Goal: Information Seeking & Learning: Learn about a topic

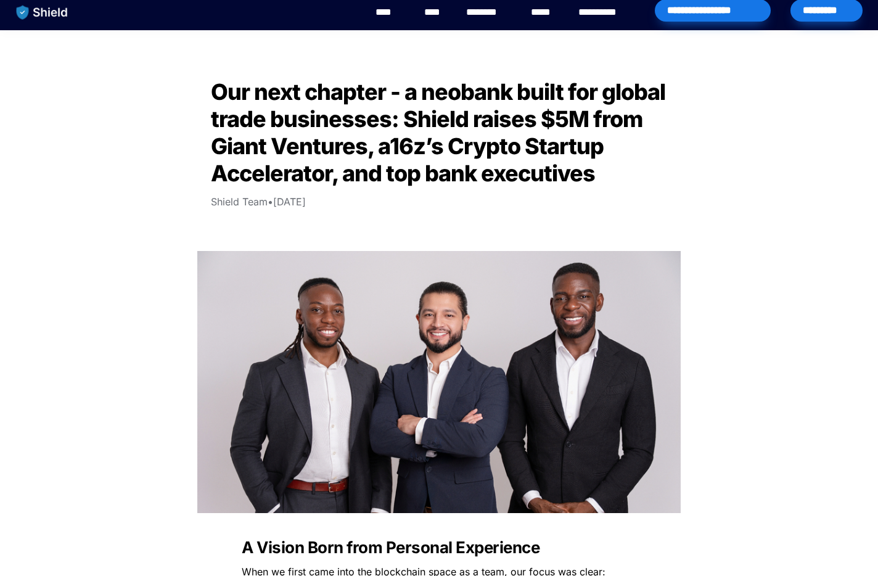
scroll to position [8, 0]
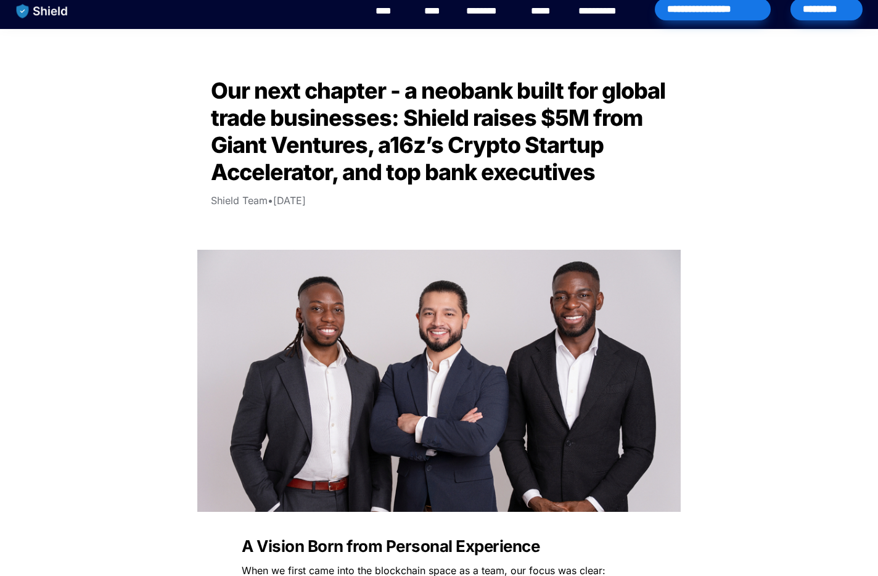
click at [39, 12] on img "main navigation" at bounding box center [41, 11] width 63 height 26
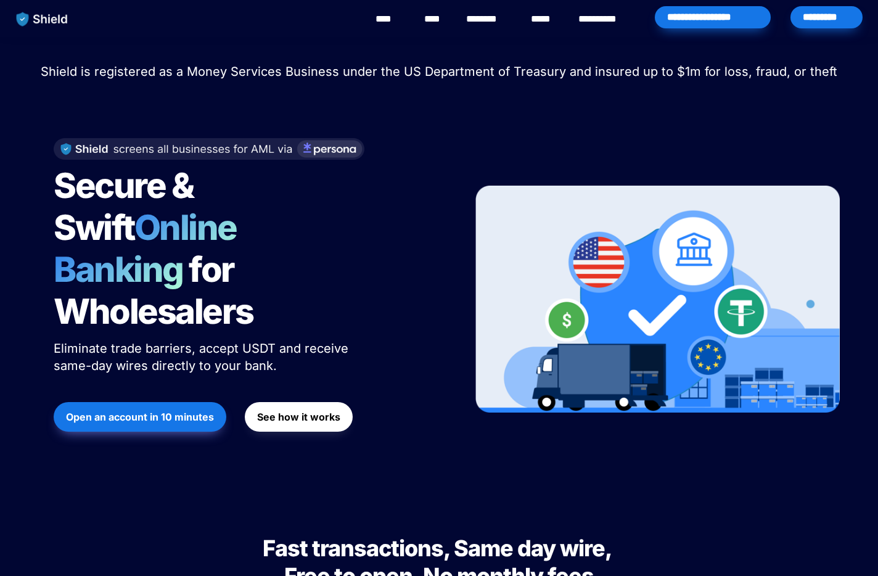
click at [429, 22] on link "****" at bounding box center [434, 19] width 21 height 15
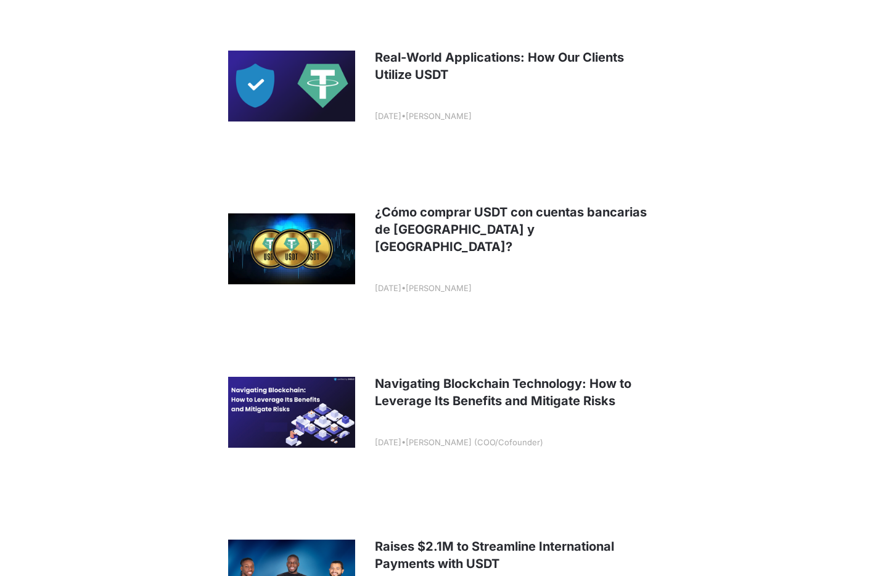
scroll to position [1961, 0]
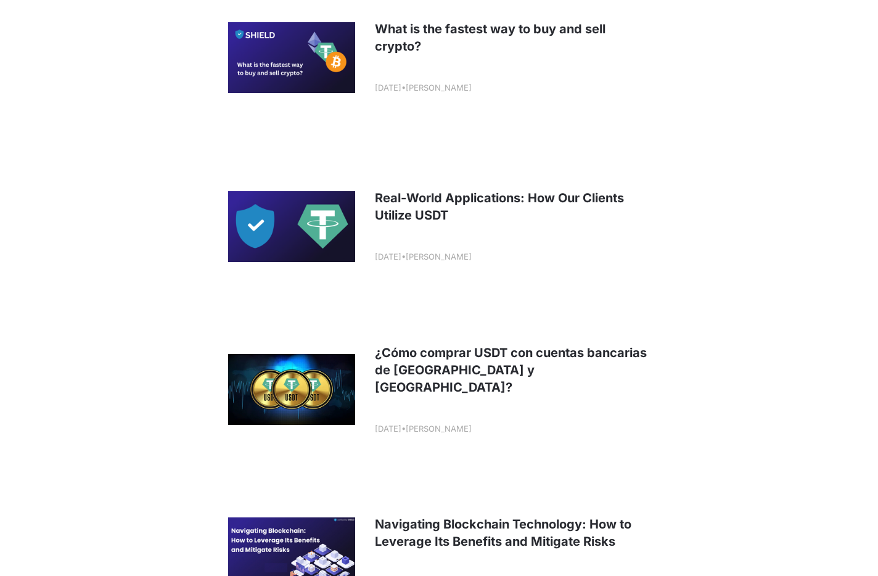
click at [277, 86] on link at bounding box center [439, 57] width 456 height 153
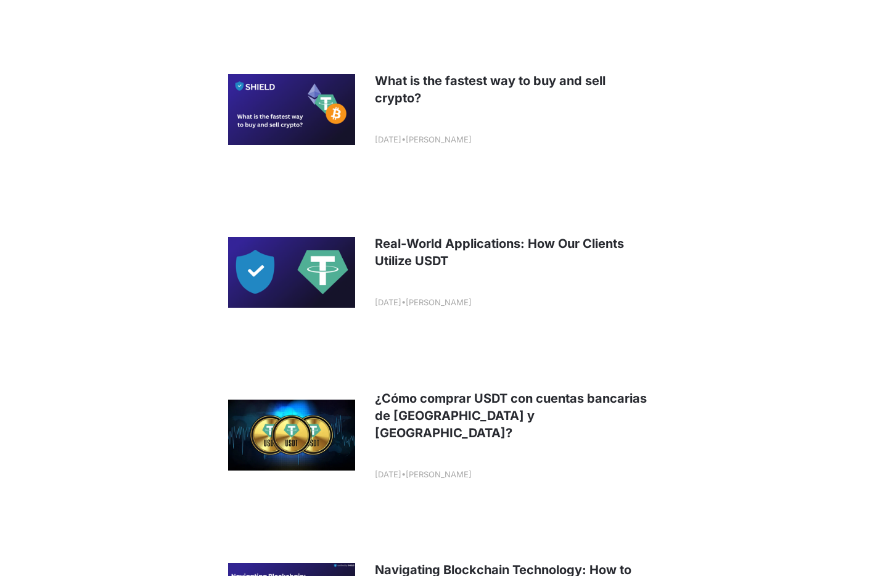
scroll to position [1910, 0]
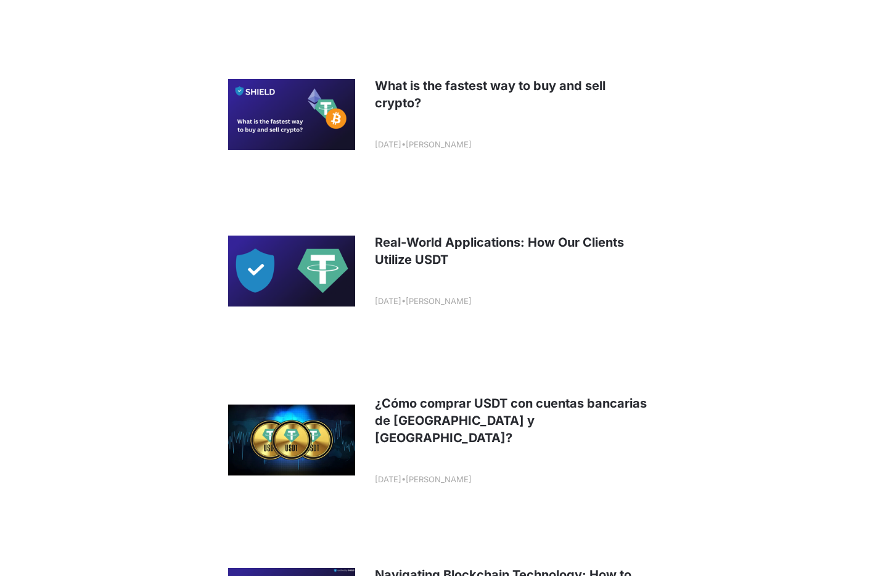
click at [310, 256] on link at bounding box center [439, 270] width 456 height 153
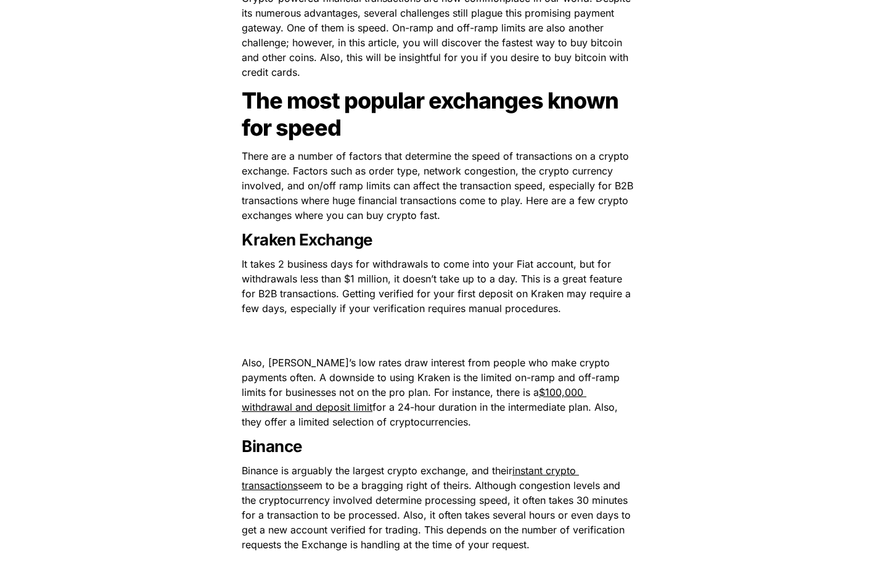
scroll to position [759, 0]
